Goal: Task Accomplishment & Management: Manage account settings

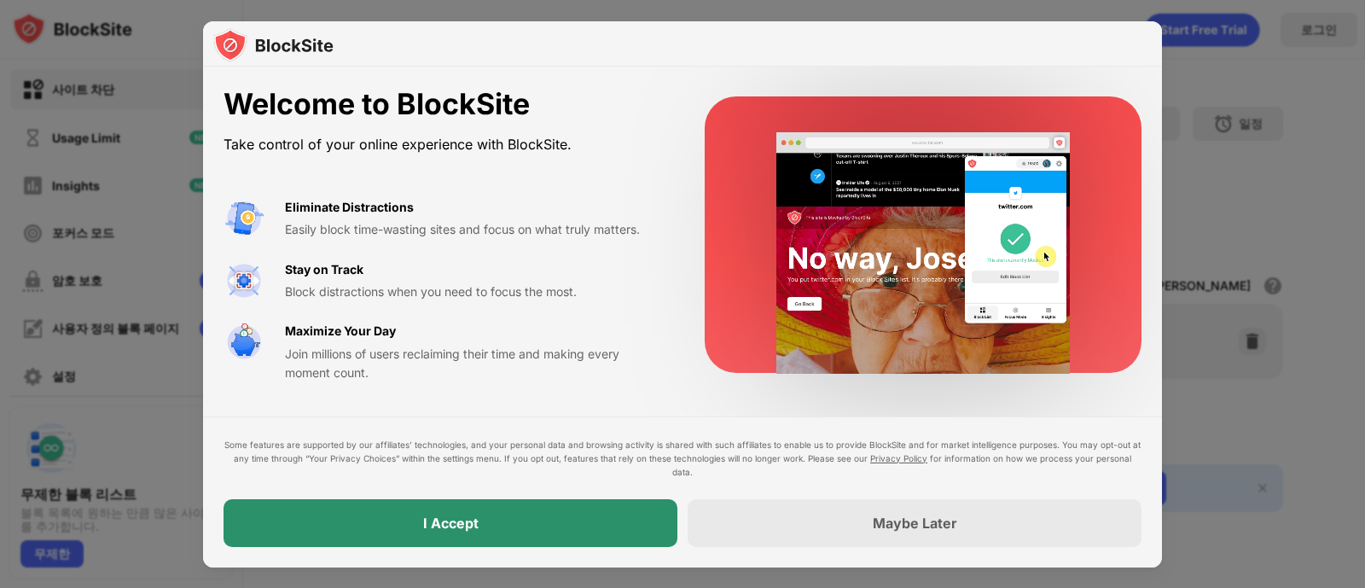
click at [610, 469] on div "I Accept" at bounding box center [451, 523] width 454 height 48
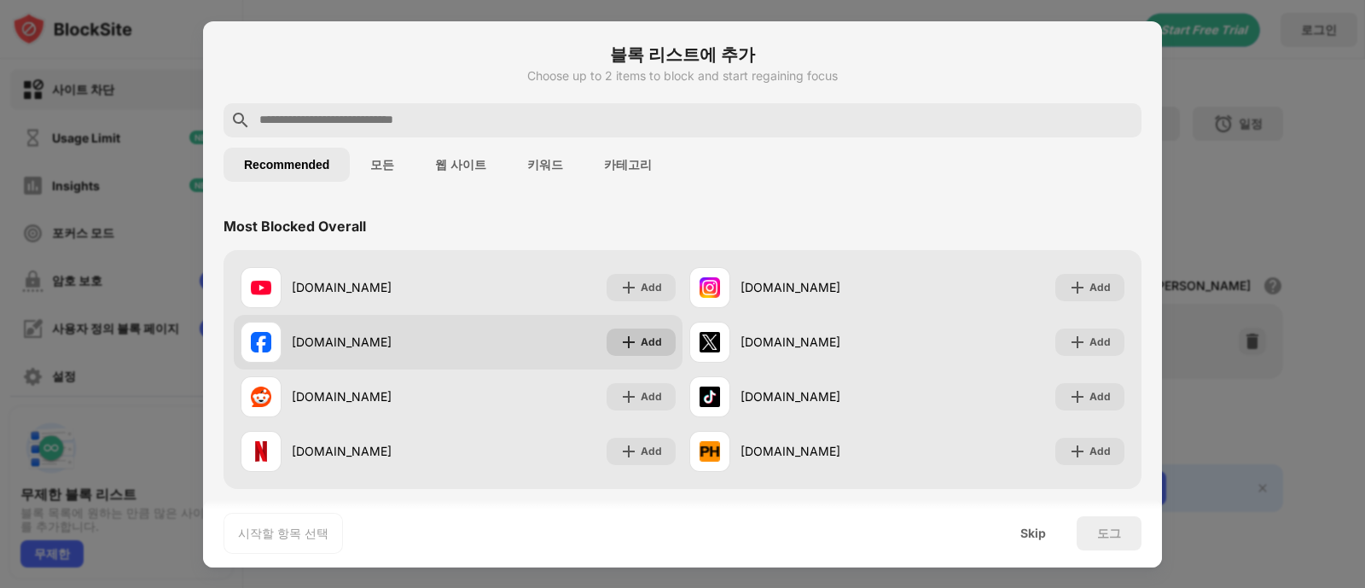
click at [645, 346] on div "Add" at bounding box center [651, 342] width 21 height 17
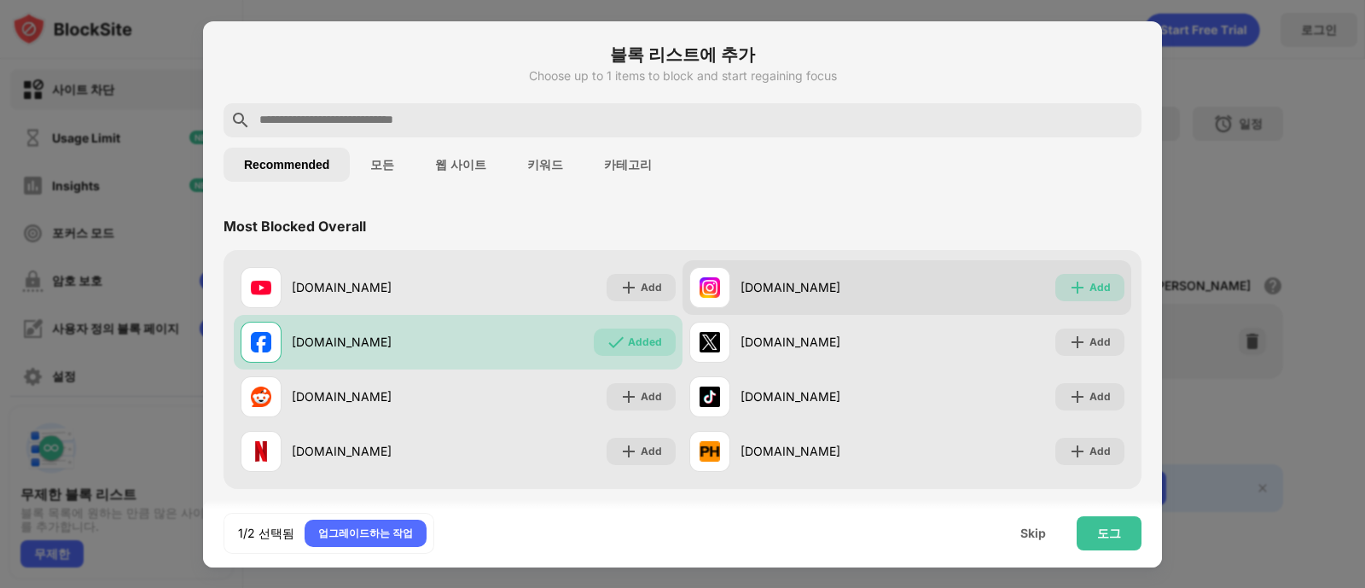
click at [1090, 294] on div "Add" at bounding box center [1100, 287] width 21 height 17
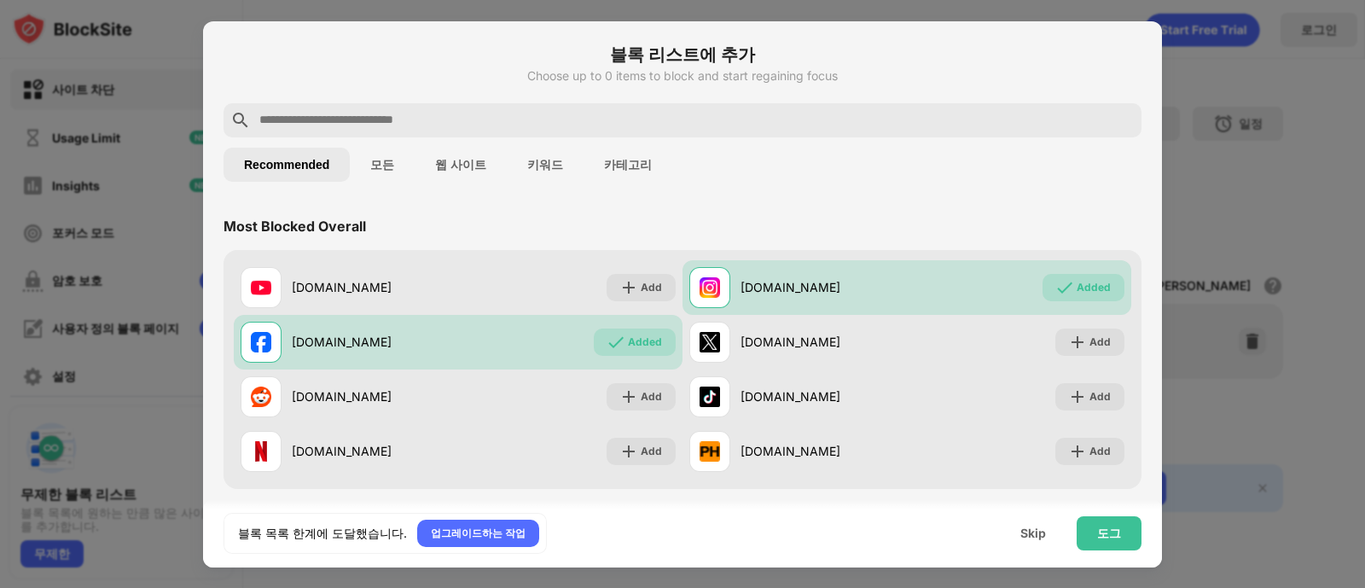
click at [180, 18] on div at bounding box center [682, 294] width 1365 height 588
click at [1091, 469] on div "도그" at bounding box center [1109, 533] width 24 height 14
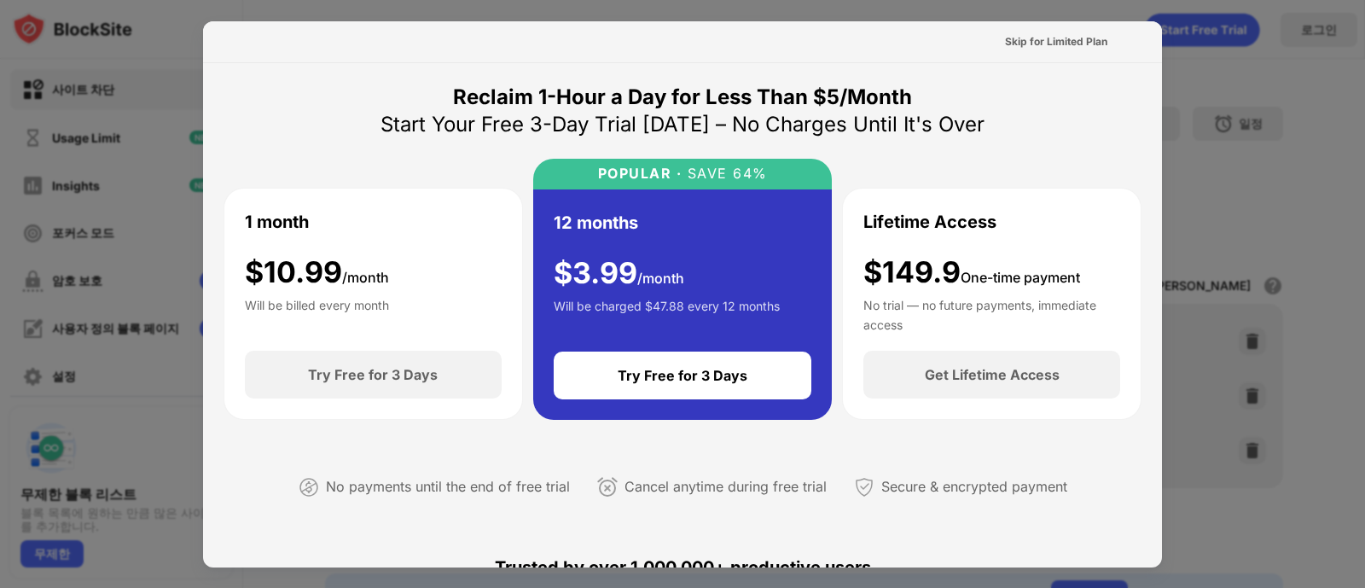
click at [975, 469] on div "Secure & encrypted payment" at bounding box center [974, 486] width 186 height 25
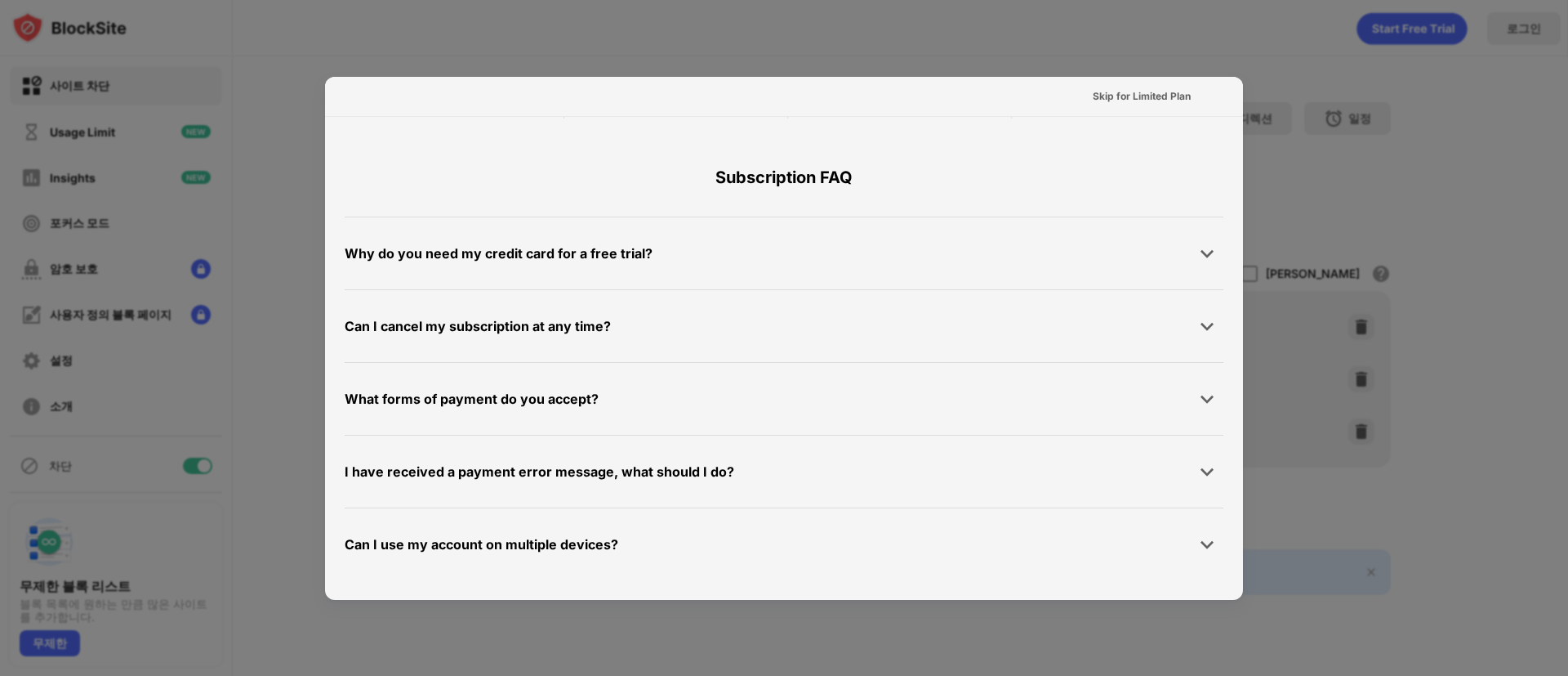
scroll to position [748, 0]
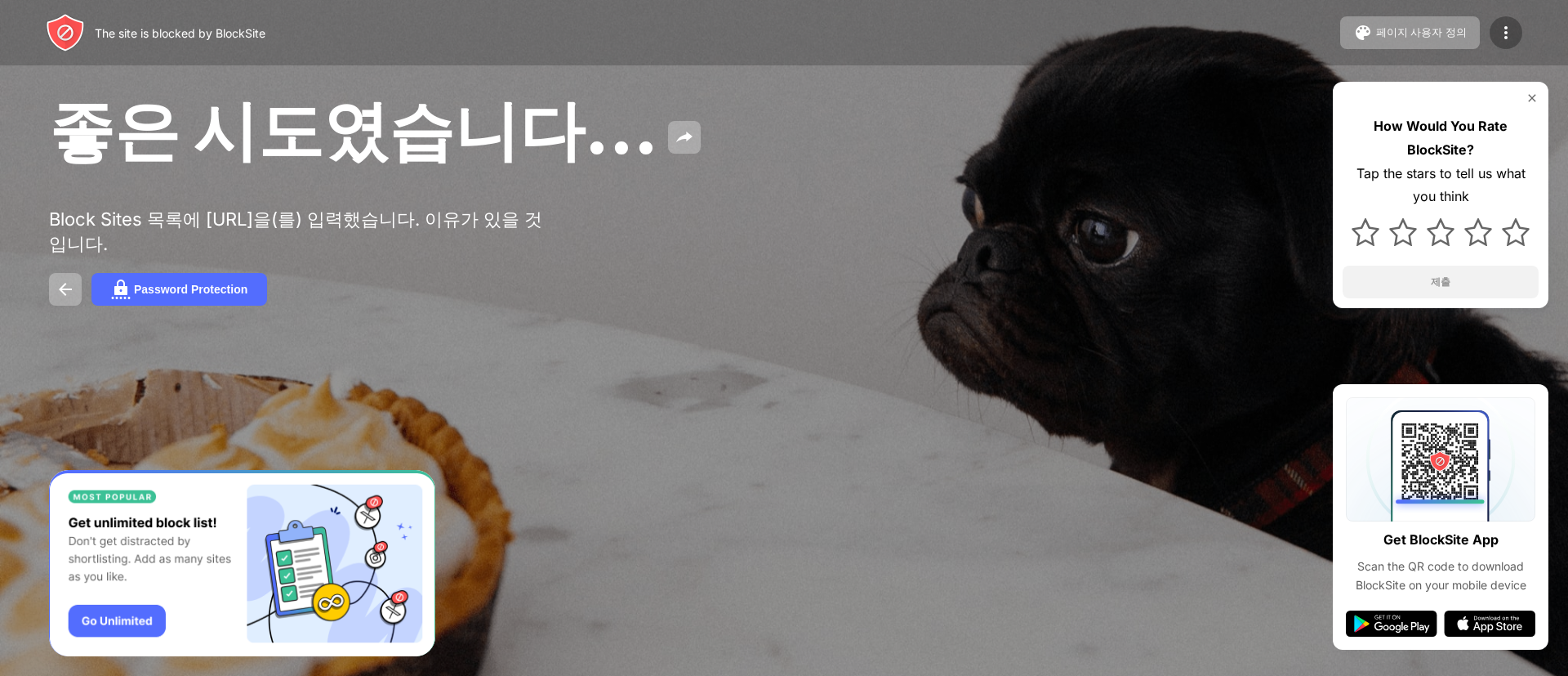
click at [1501, 36] on img at bounding box center [1506, 33] width 19 height 19
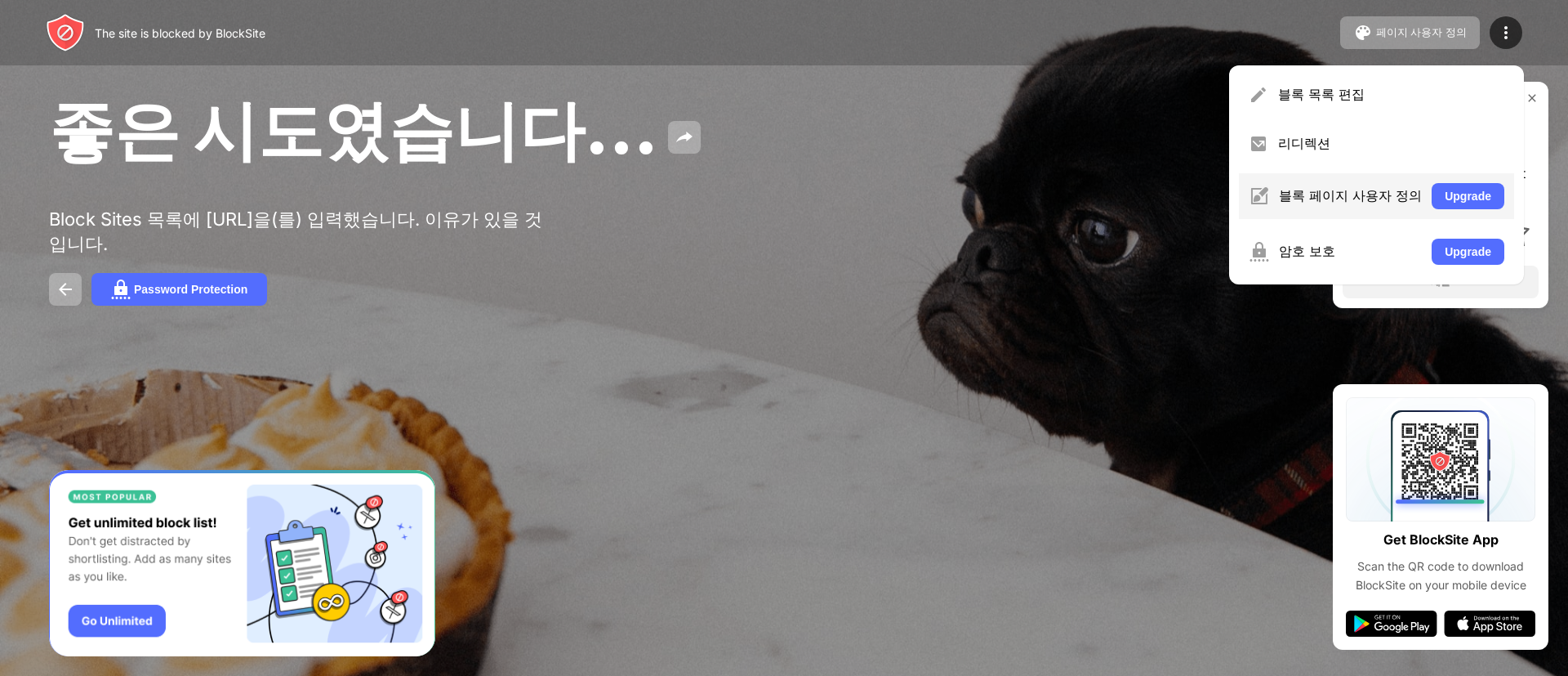
click at [1351, 191] on div "블록 페이지 사용자 정의" at bounding box center [1350, 195] width 143 height 18
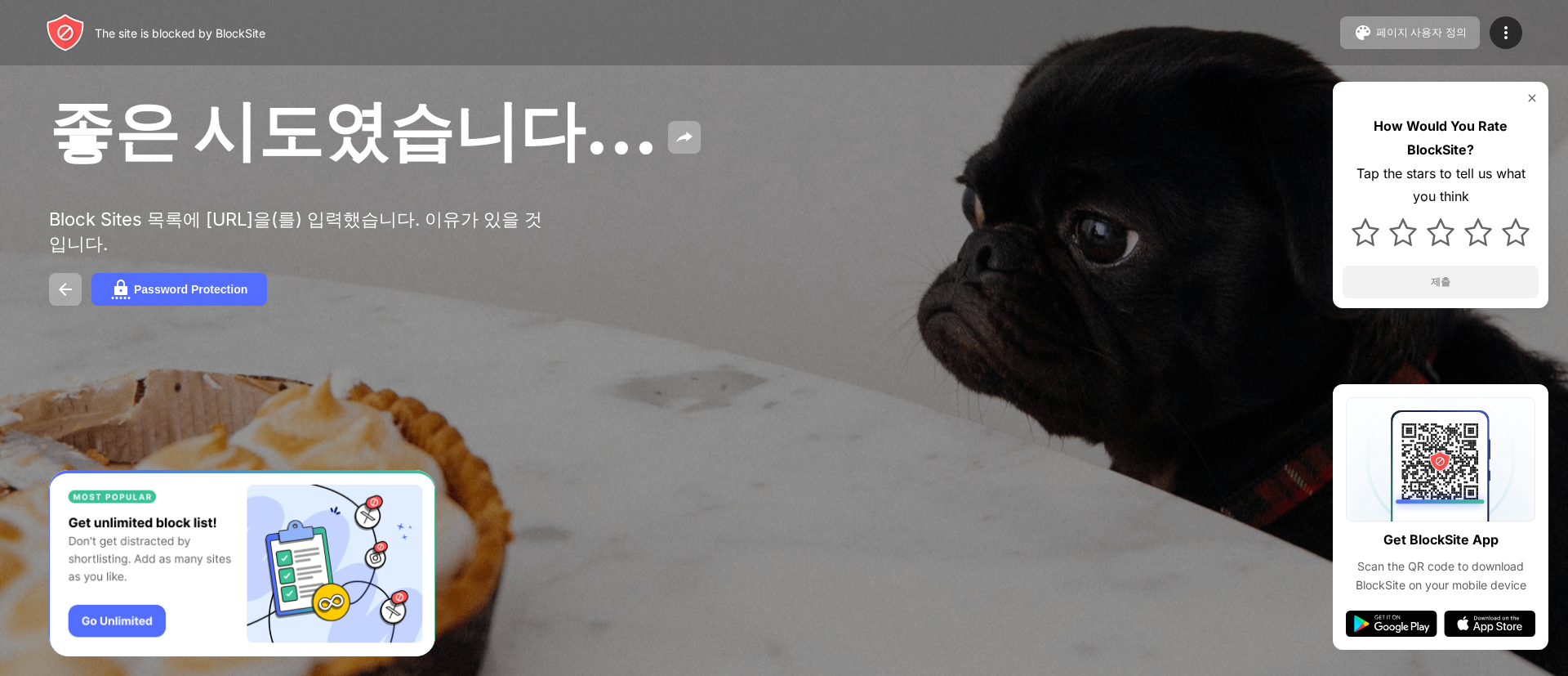
click at [1522, 31] on div at bounding box center [1506, 33] width 33 height 33
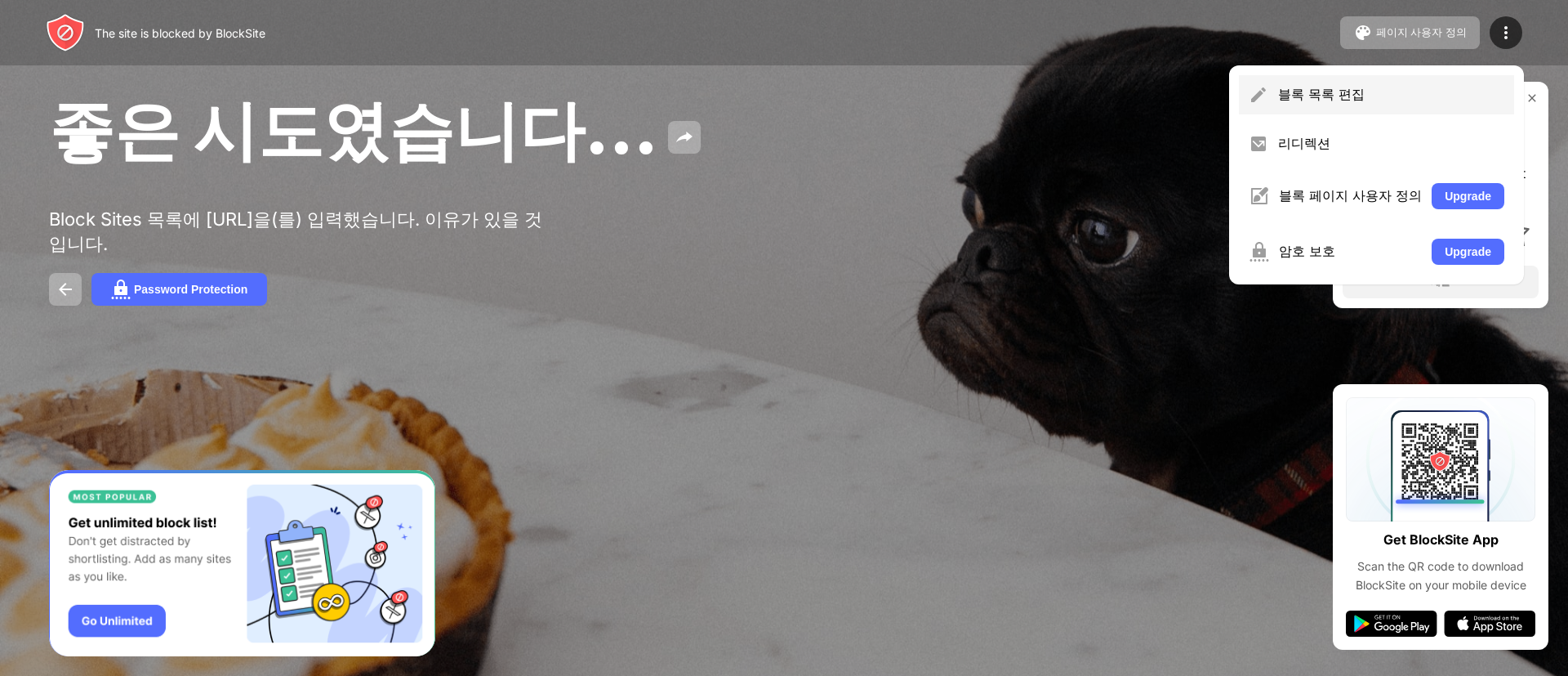
click at [1323, 101] on div "블록 목록 편집" at bounding box center [1391, 95] width 226 height 18
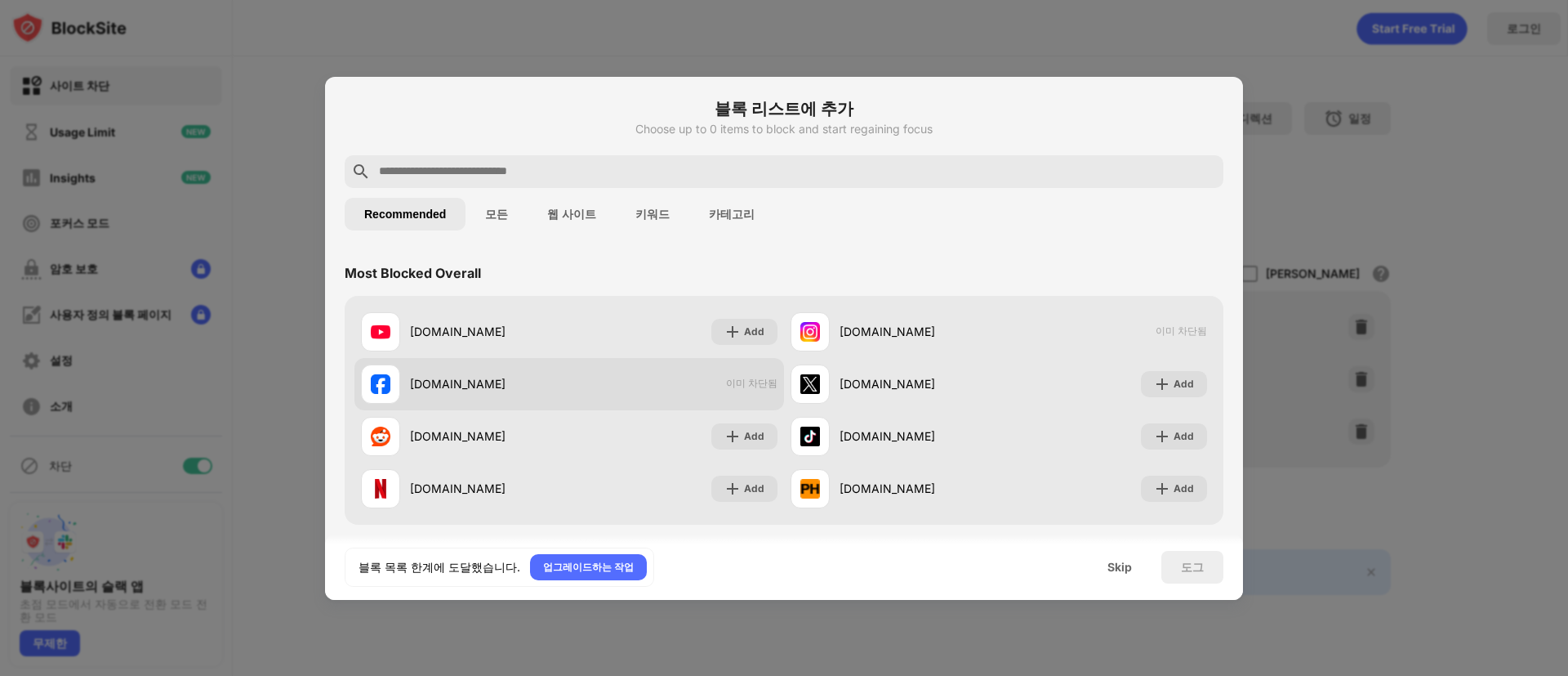
click at [499, 380] on div "facebook.com" at bounding box center [489, 384] width 159 height 17
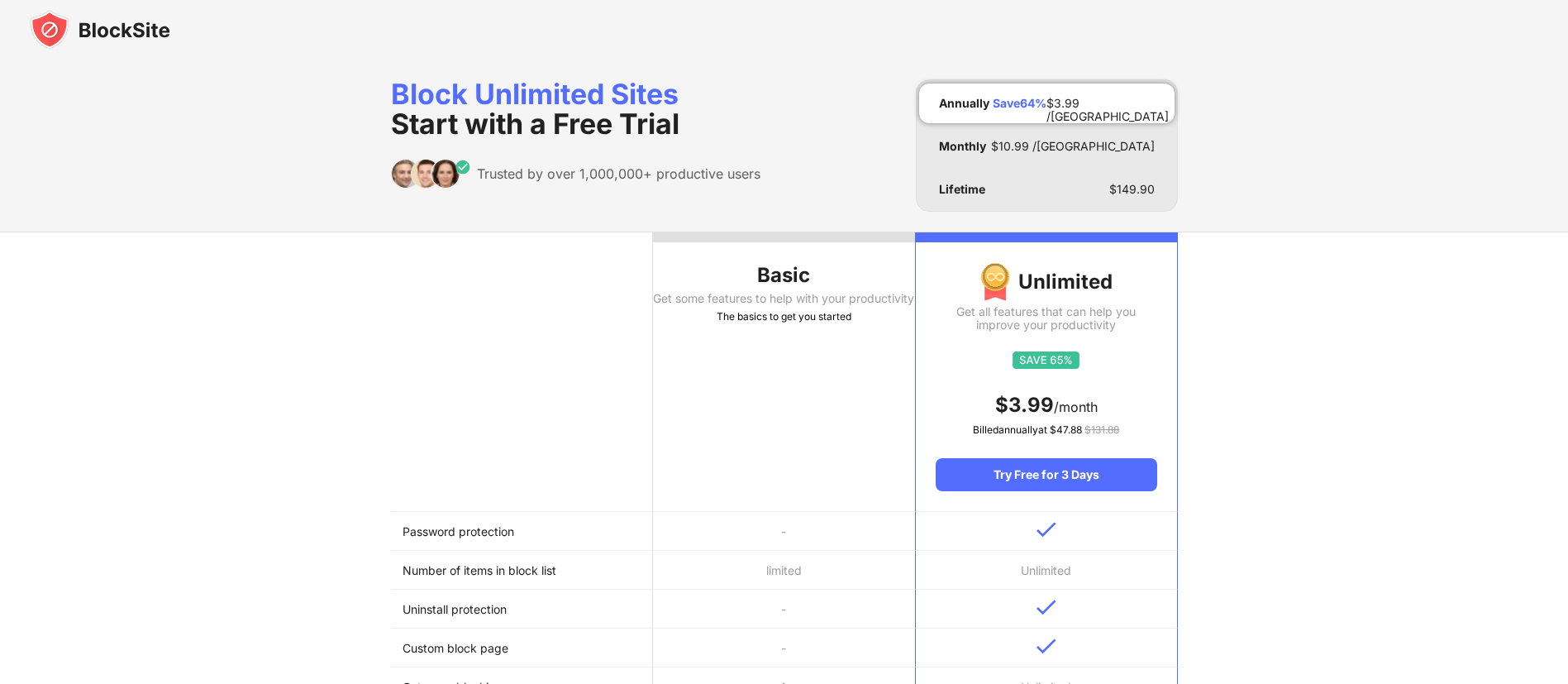
click at [272, 298] on div "Basic Get some features to help with your productivity The basics to get you st…" at bounding box center [784, 695] width 1568 height 926
drag, startPoint x: 1494, startPoint y: 14, endPoint x: 169, endPoint y: 427, distance: 1387.9
click at [157, 435] on div "Basic Get some features to help with your productivity The basics to get you st…" at bounding box center [784, 695] width 1568 height 926
drag, startPoint x: 273, startPoint y: 366, endPoint x: 308, endPoint y: 353, distance: 37.3
click at [273, 366] on div "Basic Get some features to help with your productivity The basics to get you st…" at bounding box center [784, 695] width 1568 height 926
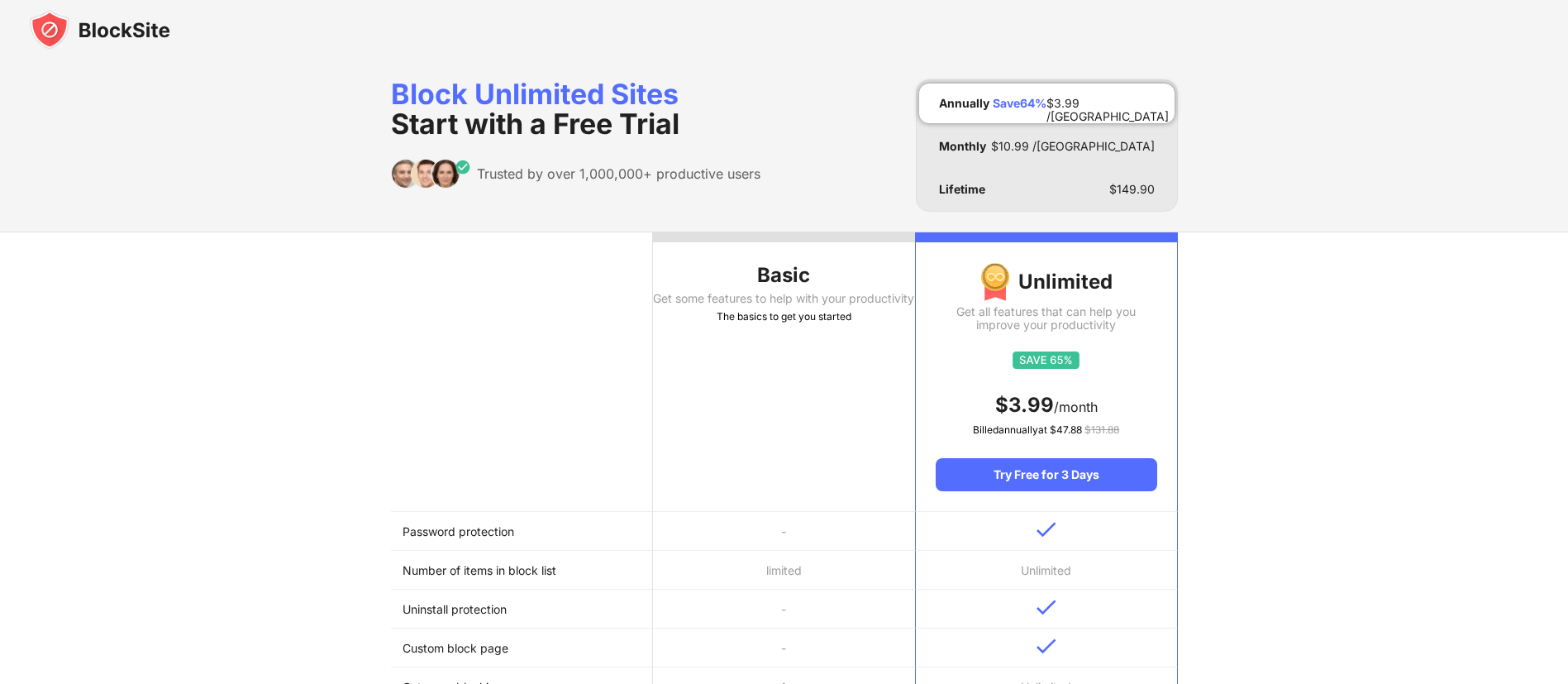
drag, startPoint x: 1343, startPoint y: 0, endPoint x: 302, endPoint y: 434, distance: 1127.8
click at [302, 434] on div "Basic Get some features to help with your productivity The basics to get you st…" at bounding box center [784, 695] width 1568 height 926
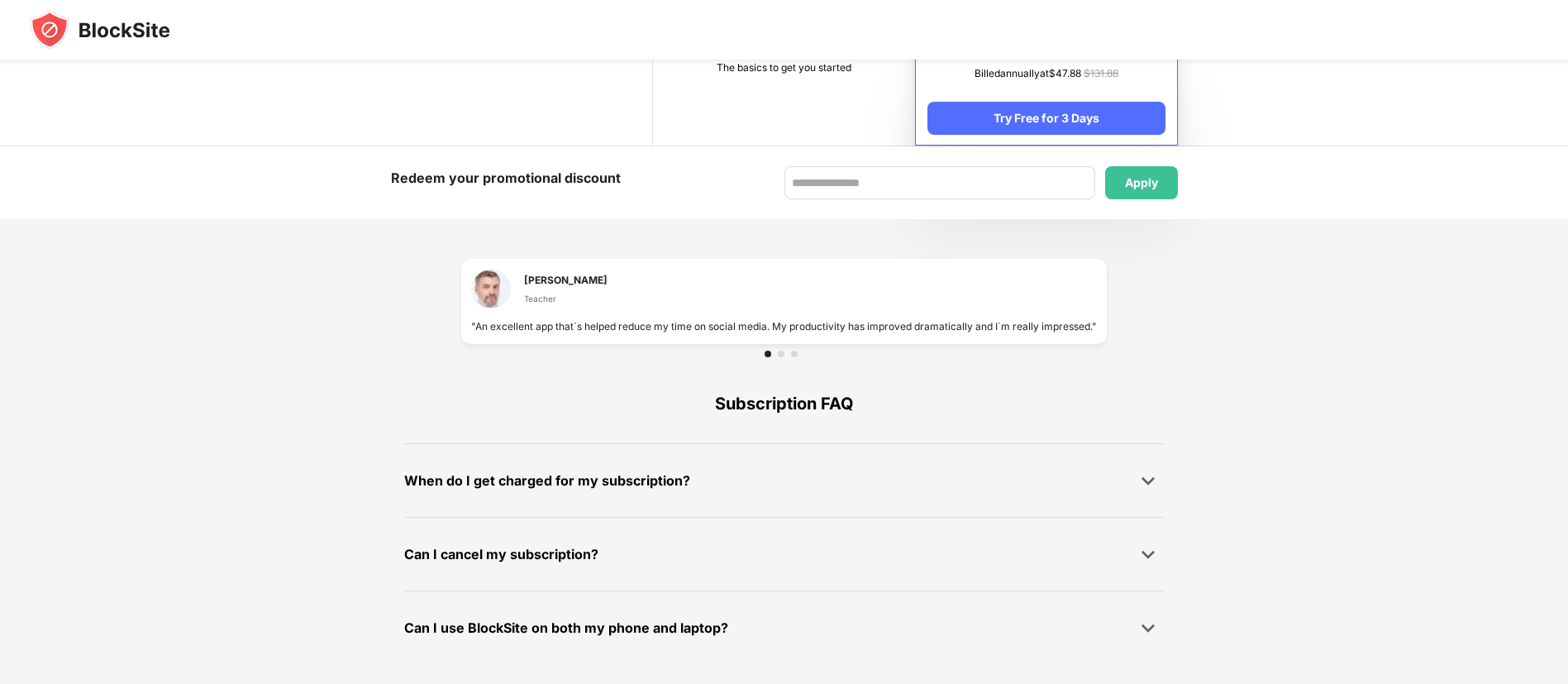
scroll to position [19, 0]
